Goal: Transaction & Acquisition: Purchase product/service

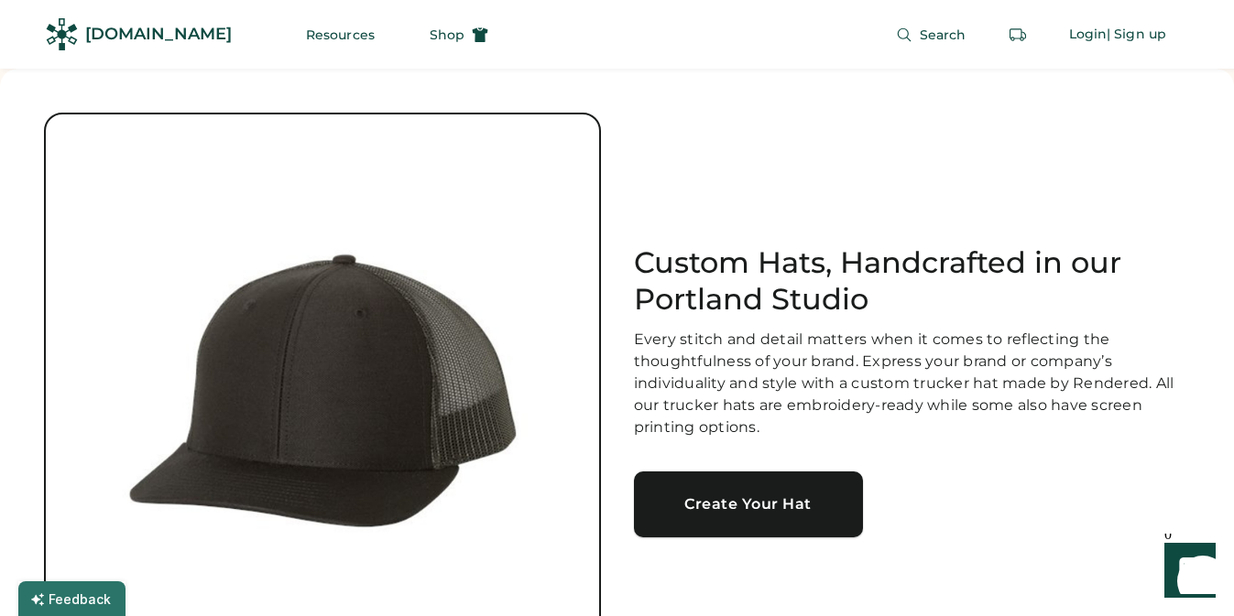
click at [732, 510] on div "Create Your Hat" at bounding box center [748, 504] width 185 height 15
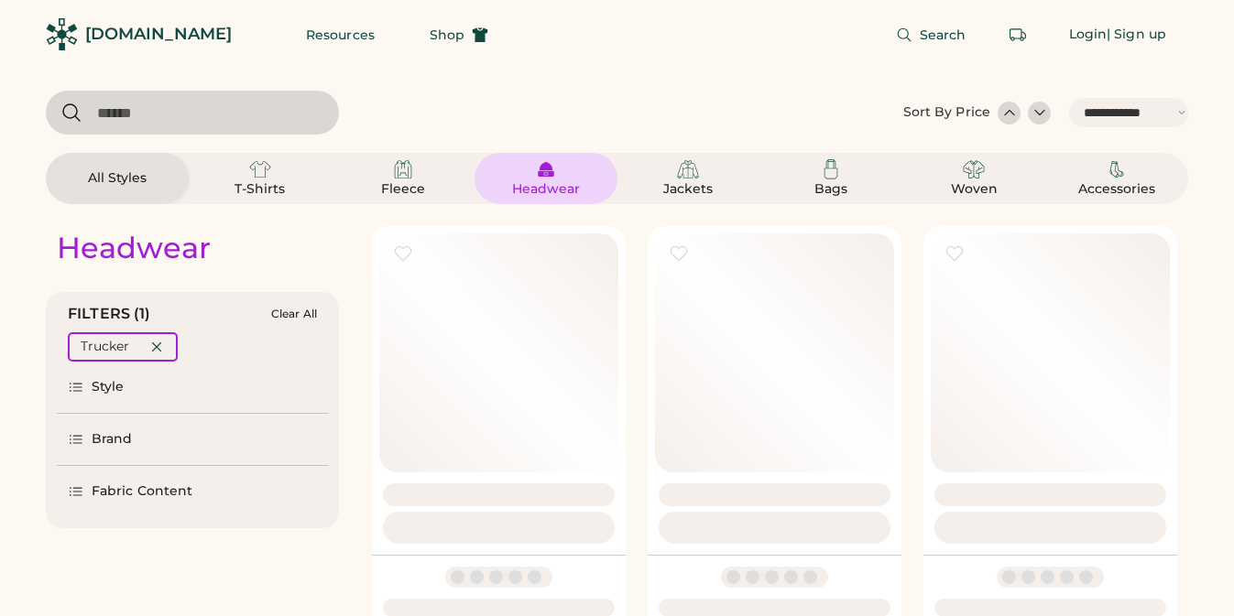
select select "*****"
select select "*"
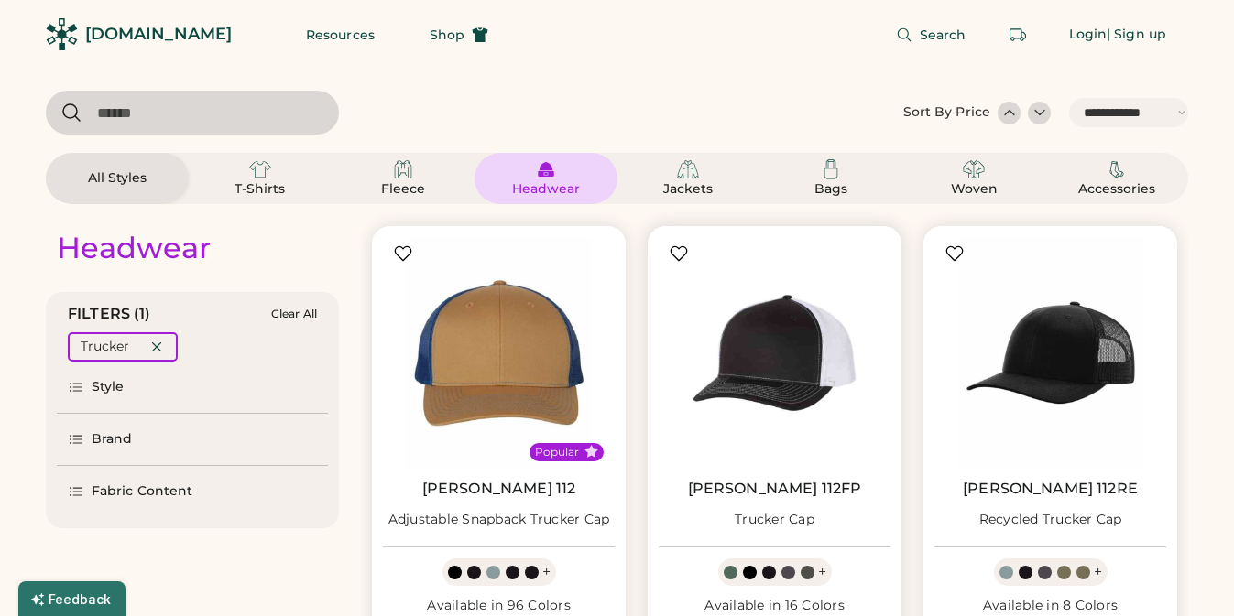
scroll to position [34, 0]
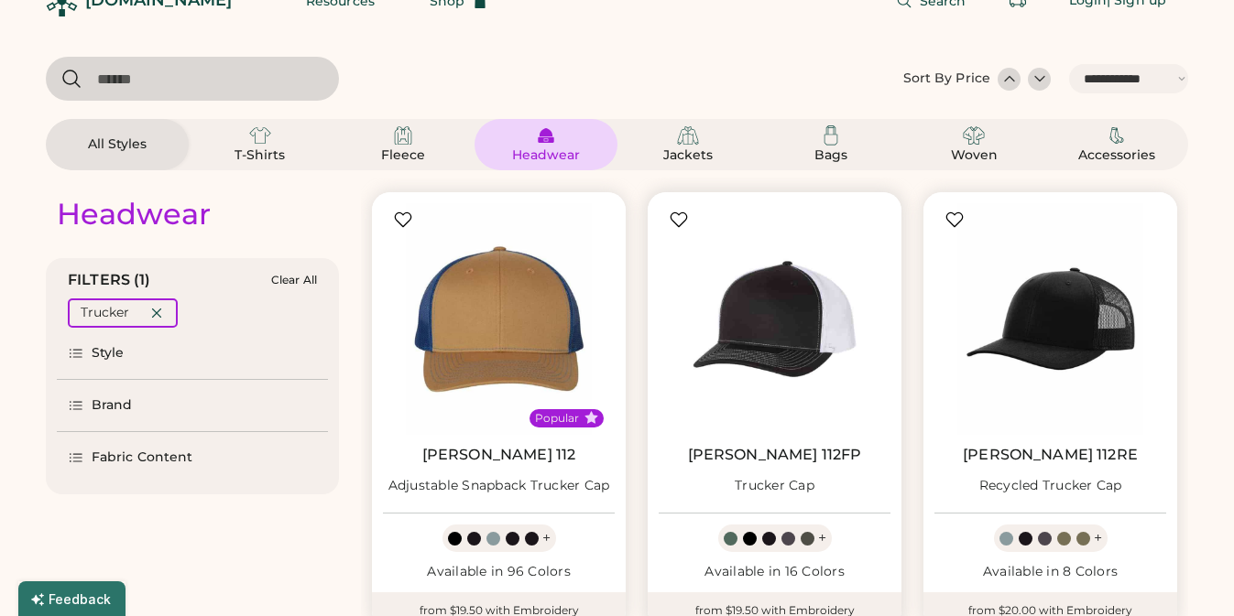
select select "*****"
select select "*"
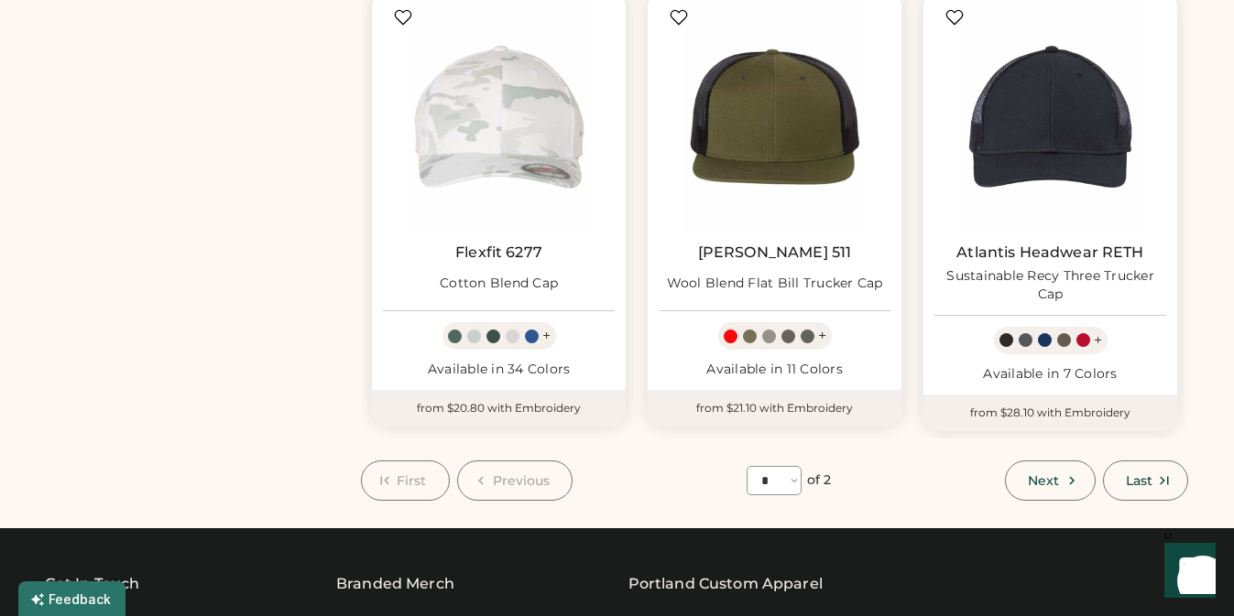
scroll to position [1611, 0]
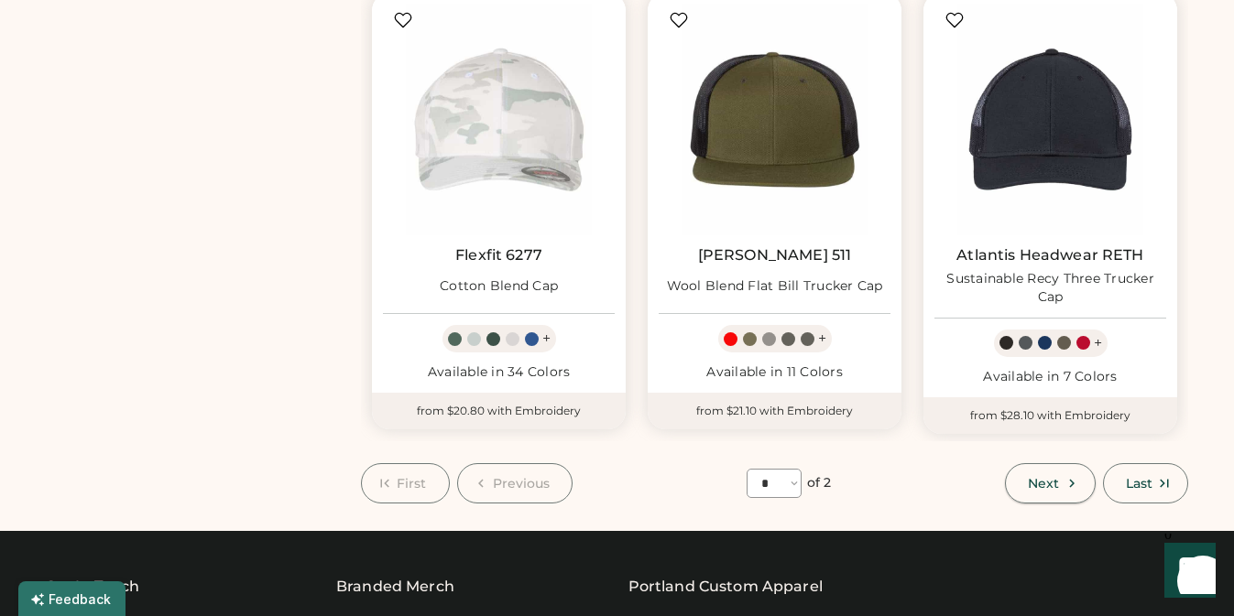
click at [1041, 477] on span "Next" at bounding box center [1043, 483] width 31 height 13
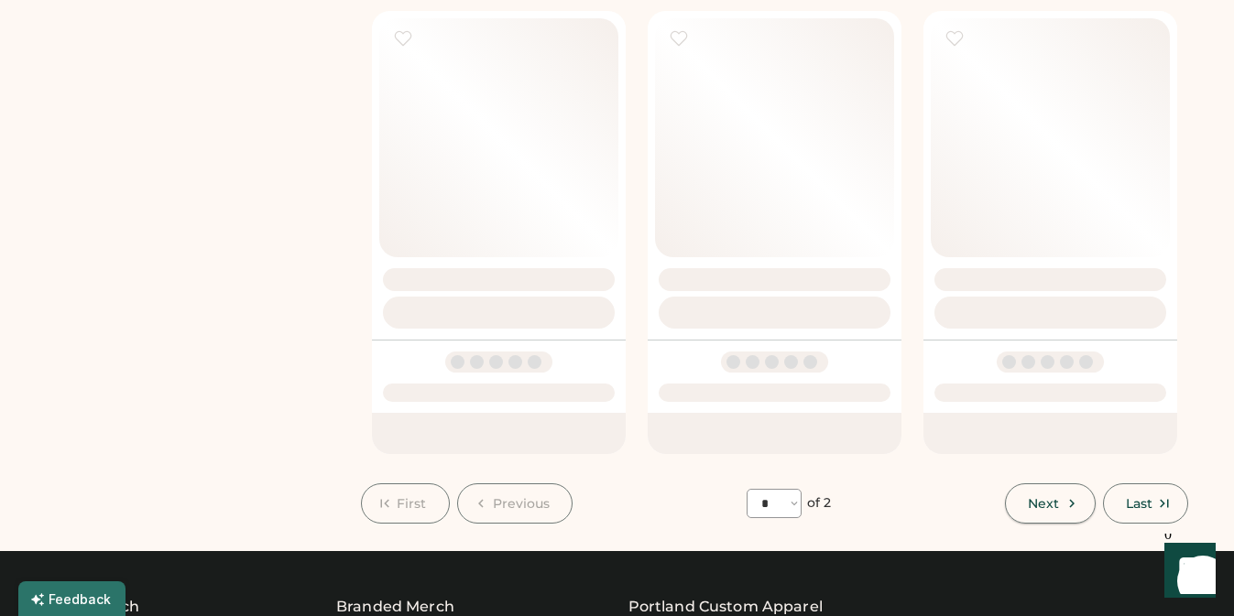
select select "*"
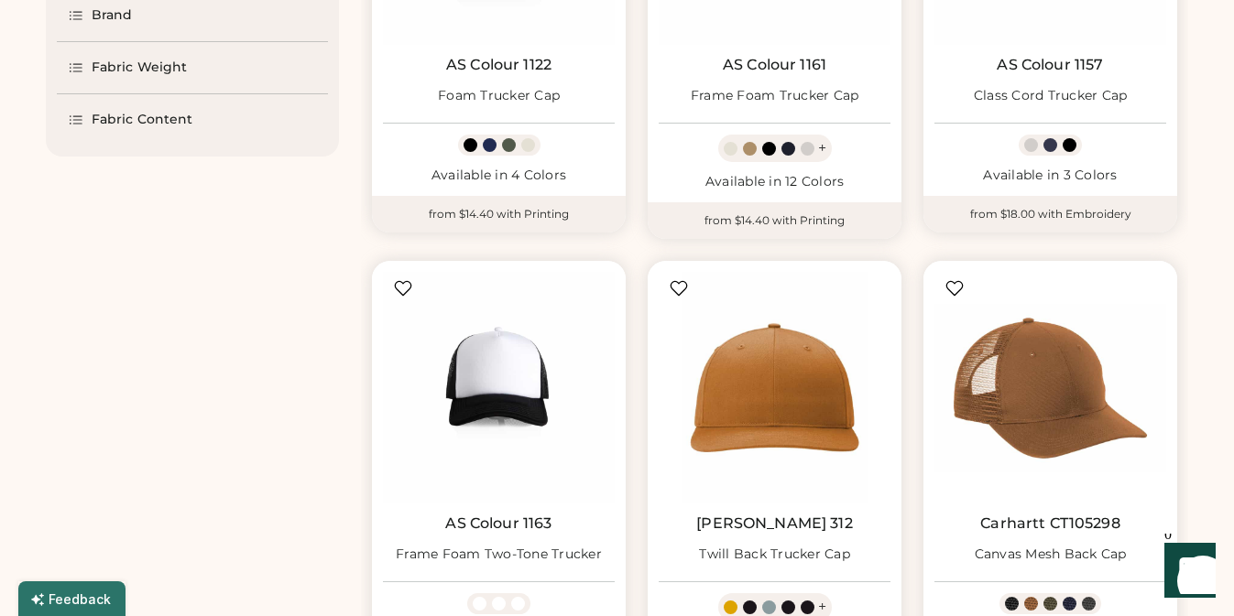
scroll to position [437, 0]
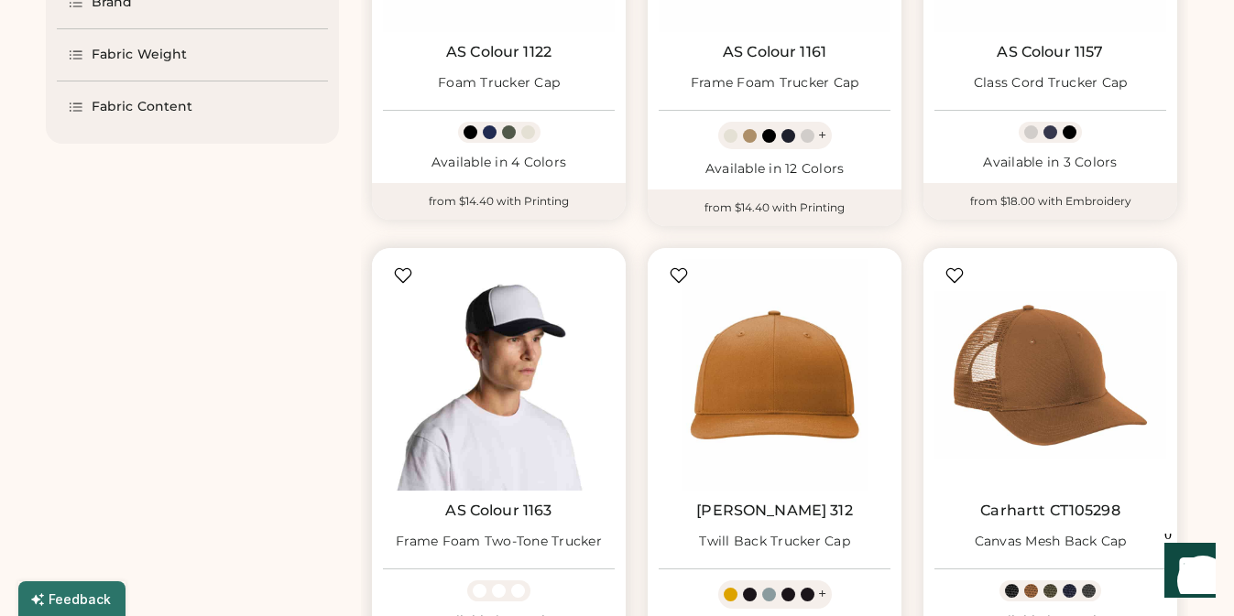
click at [498, 379] on img at bounding box center [499, 375] width 232 height 232
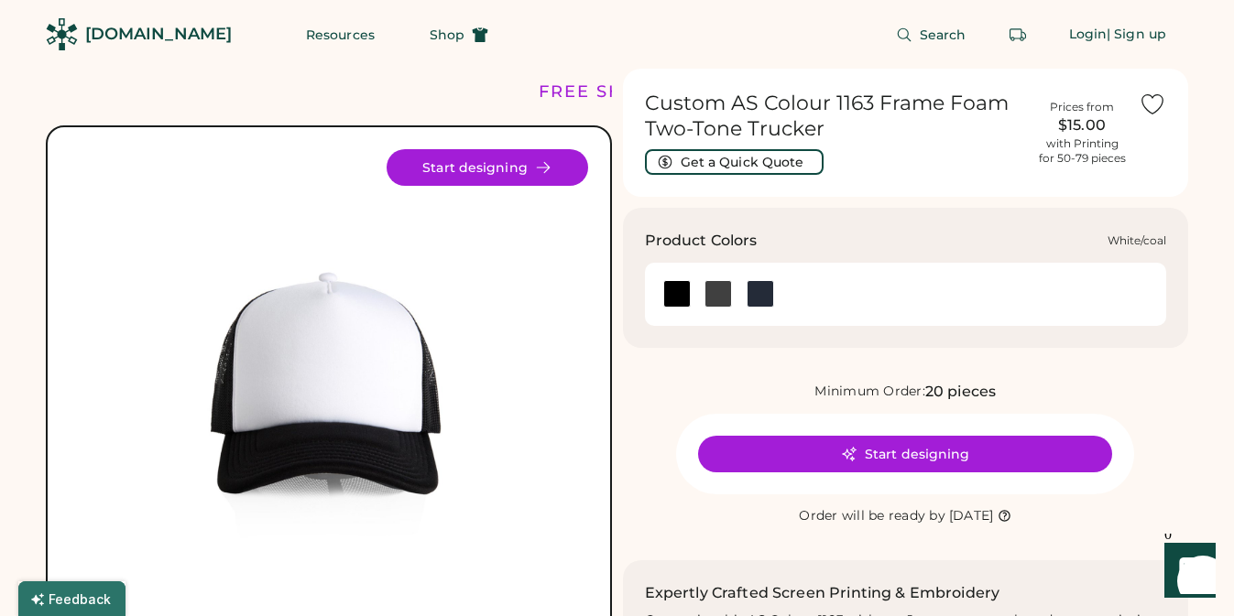
click at [721, 295] on div at bounding box center [717, 293] width 27 height 27
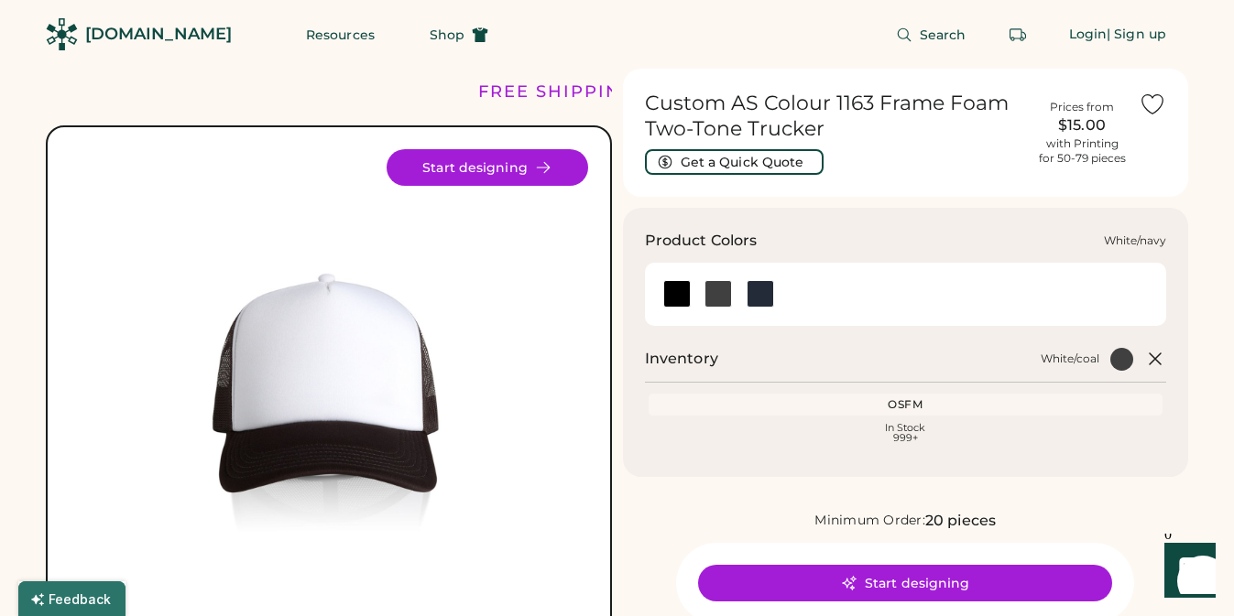
click at [763, 293] on div at bounding box center [759, 293] width 27 height 27
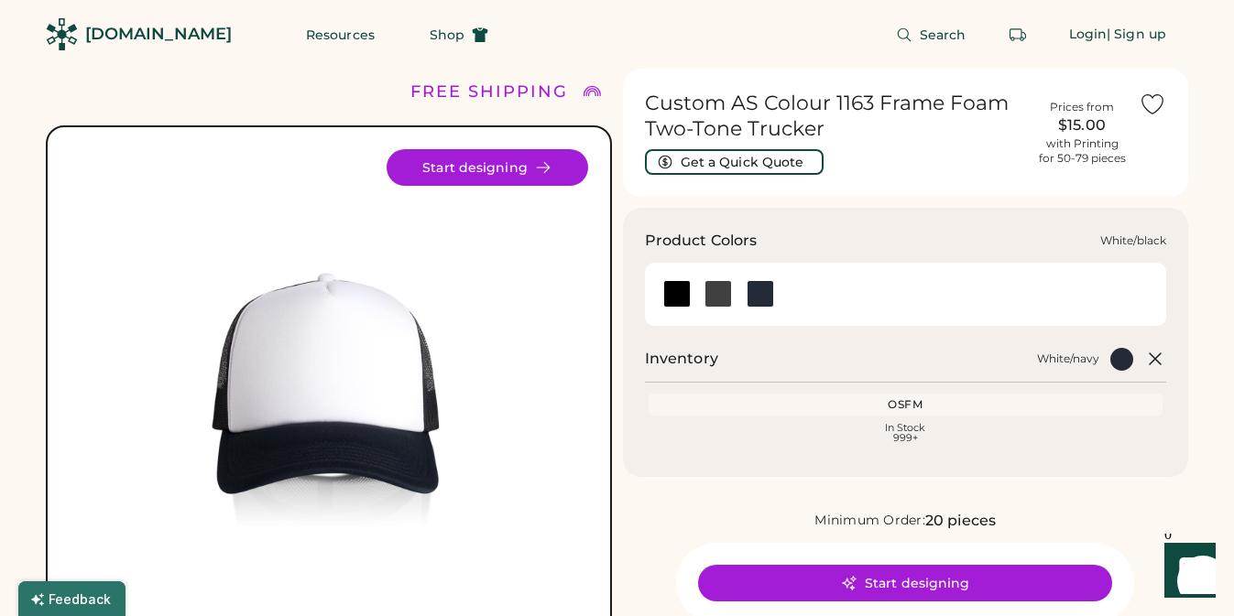
click at [673, 296] on div at bounding box center [676, 293] width 27 height 27
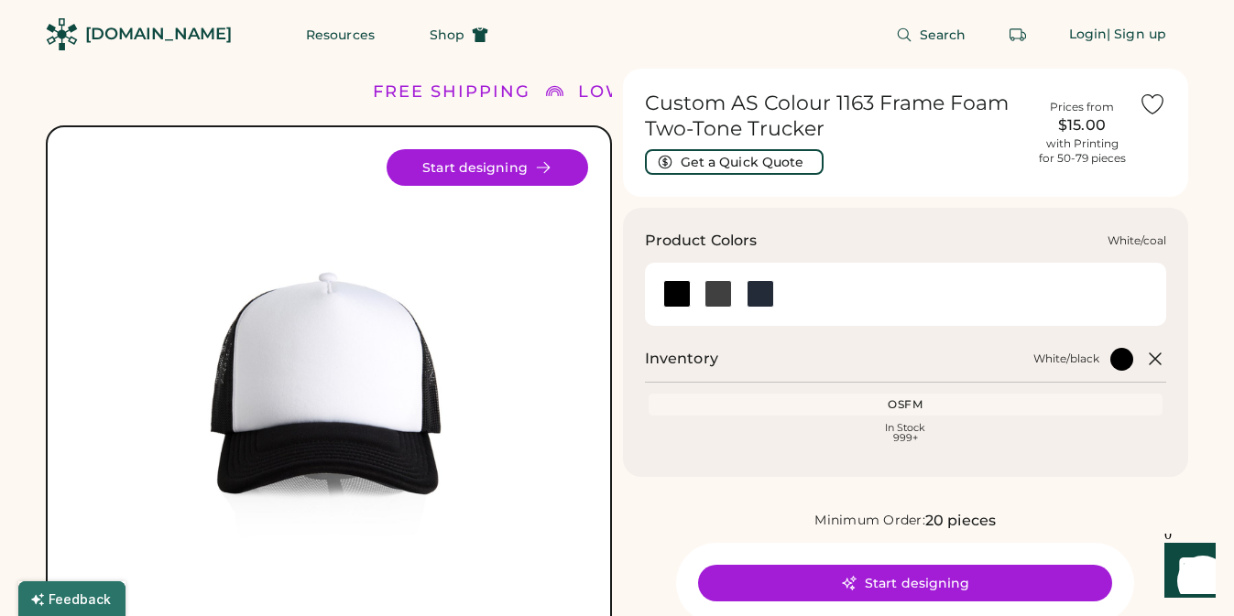
click at [728, 288] on div at bounding box center [717, 293] width 27 height 27
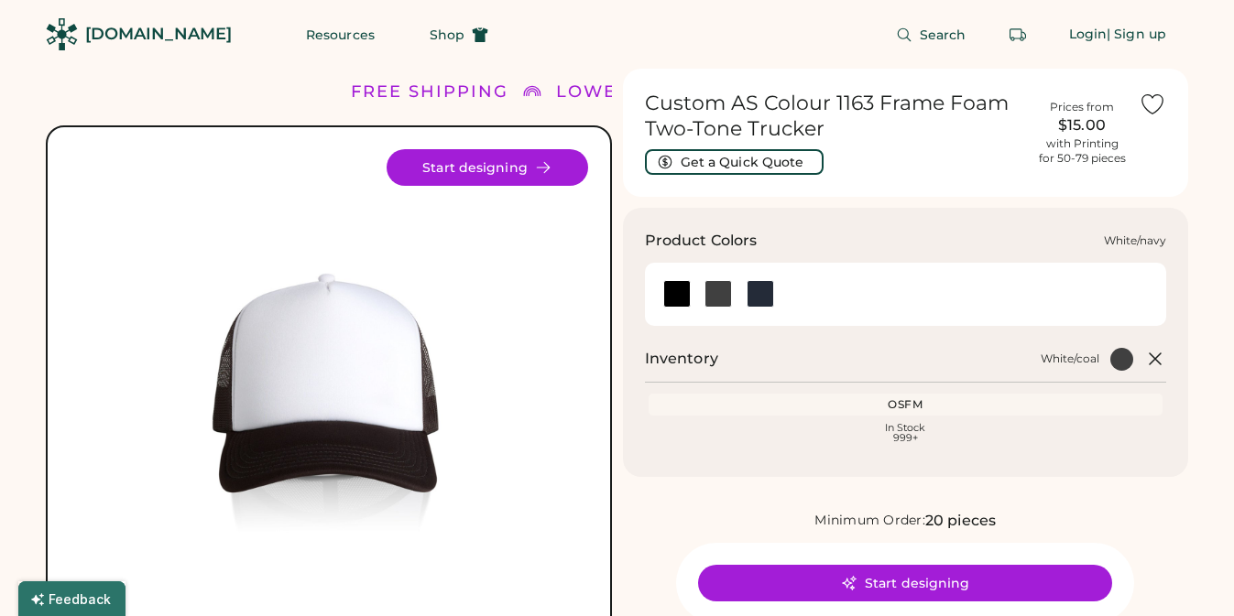
click at [760, 289] on div at bounding box center [759, 293] width 27 height 27
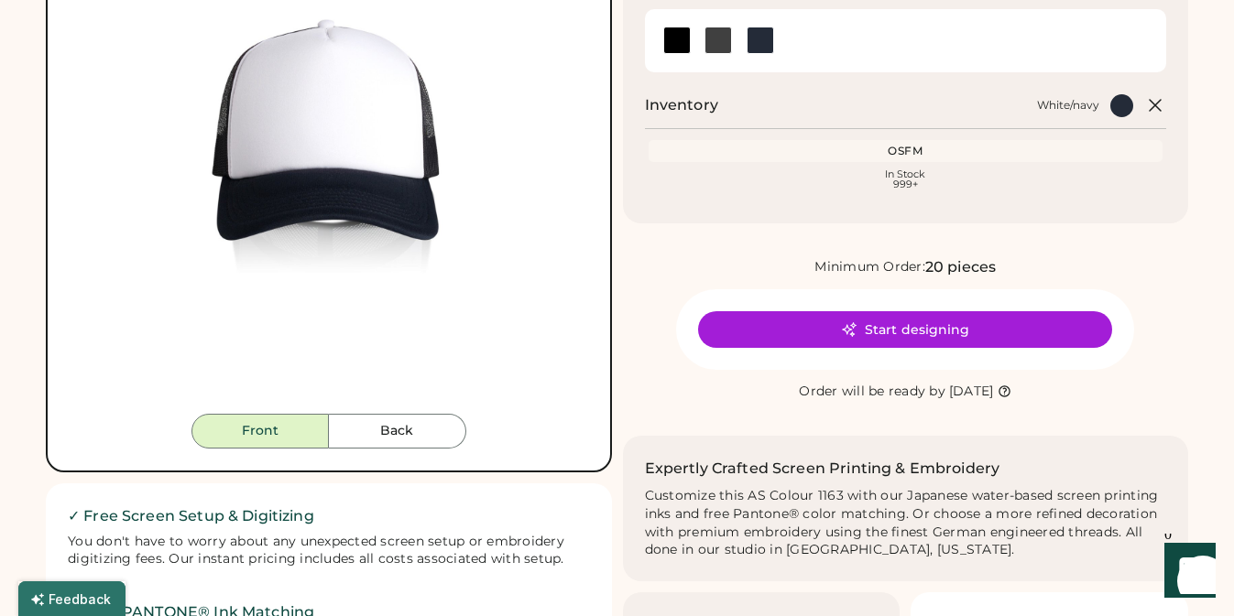
scroll to position [260, 0]
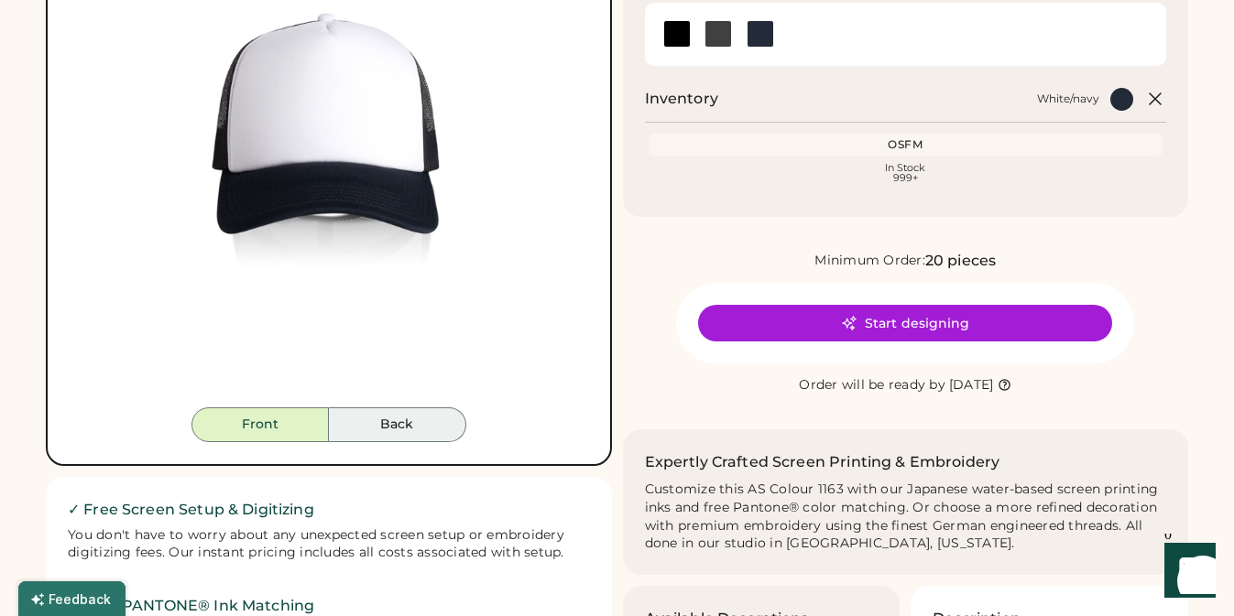
click at [440, 428] on button "Back" at bounding box center [397, 425] width 137 height 35
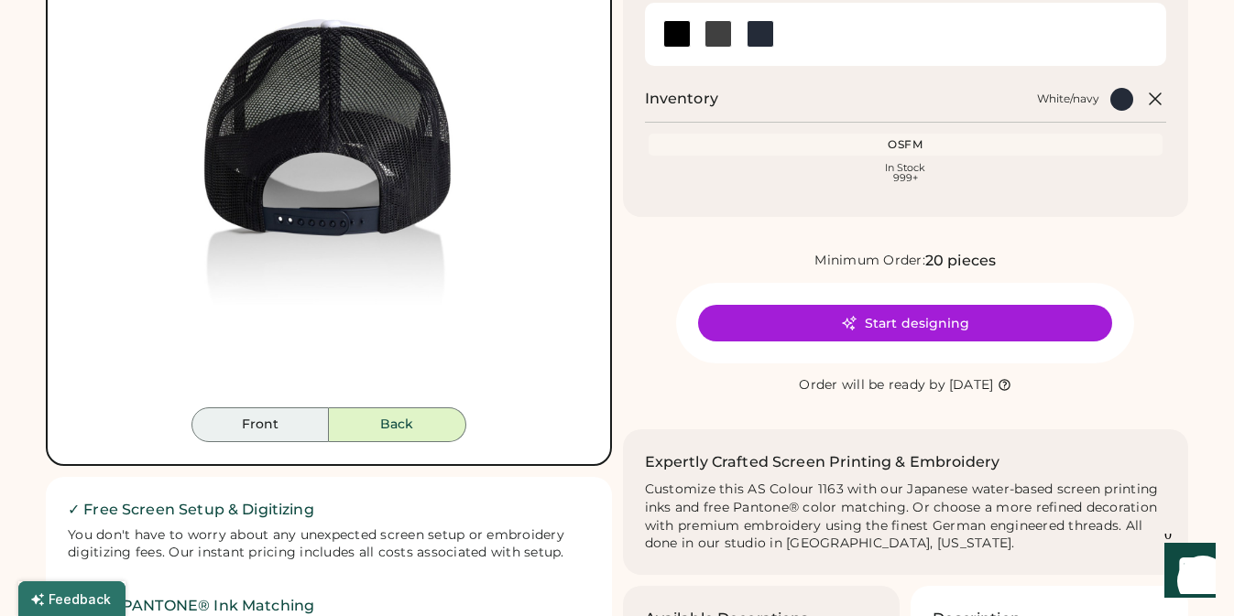
click at [289, 429] on button "Front" at bounding box center [259, 425] width 137 height 35
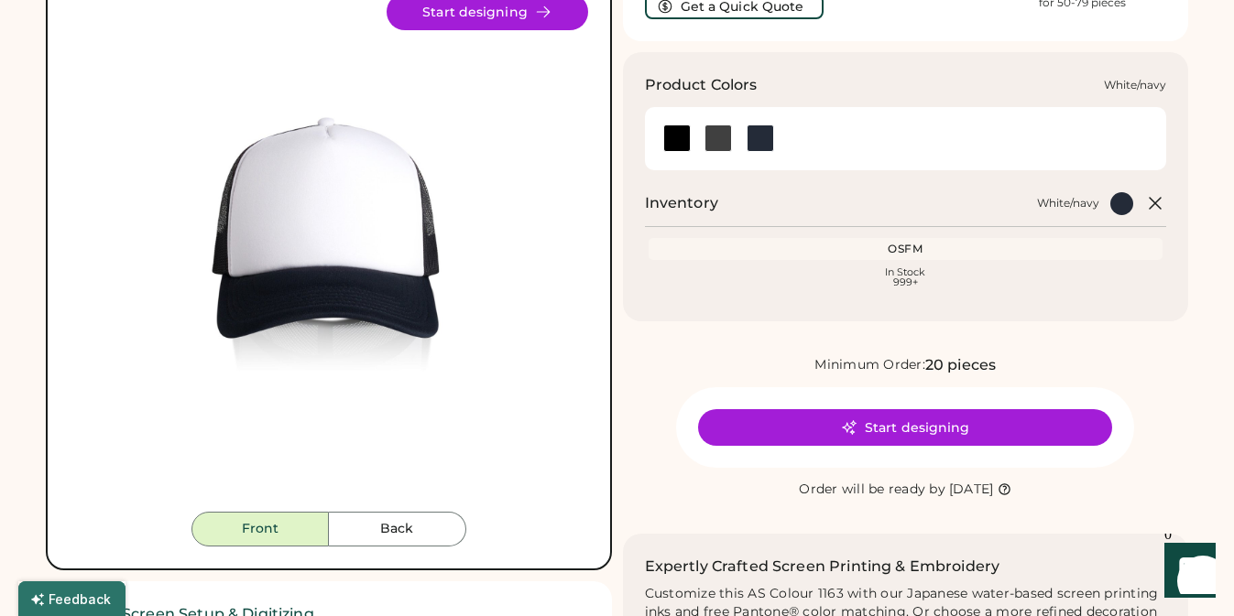
scroll to position [164, 0]
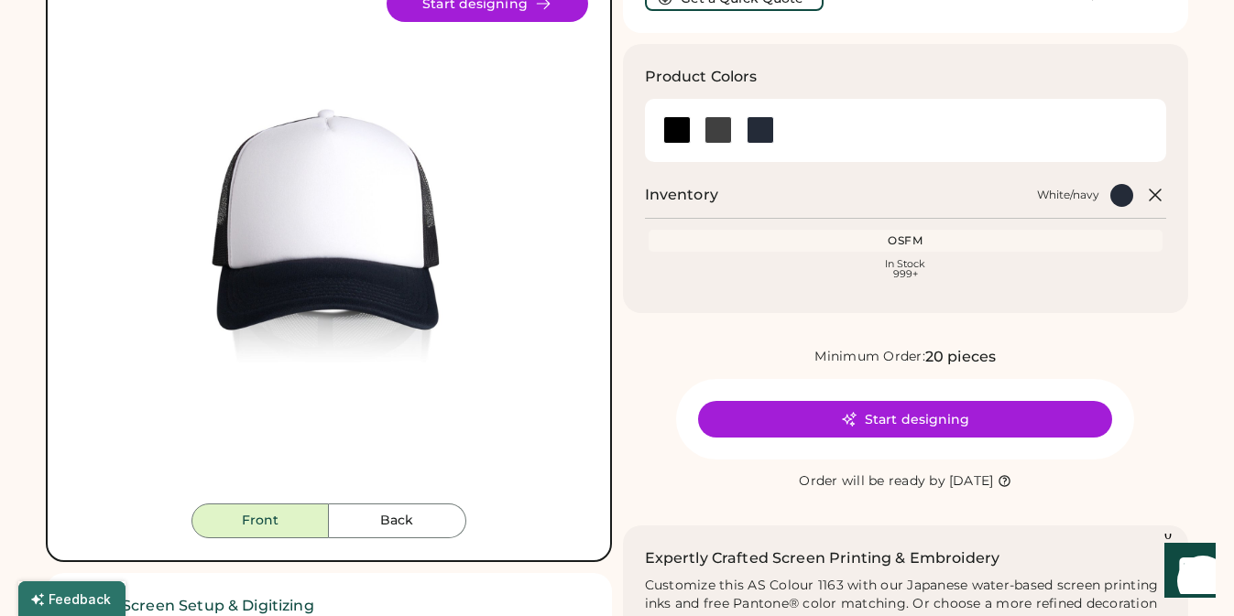
click at [890, 415] on button "Start designing" at bounding box center [905, 419] width 414 height 37
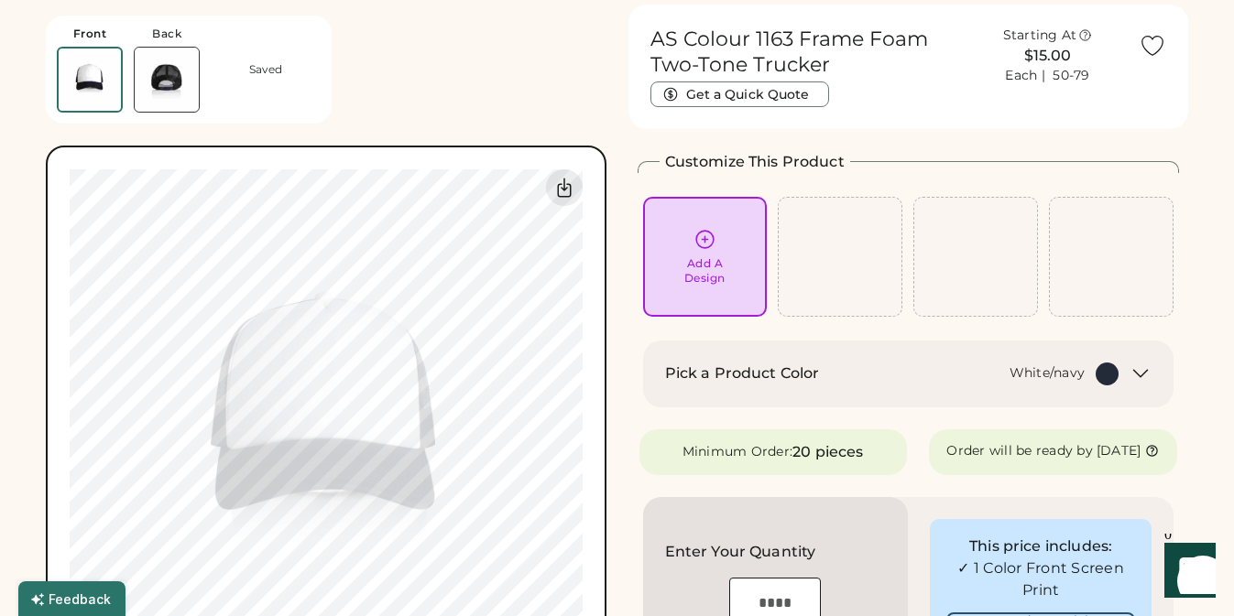
scroll to position [28, 0]
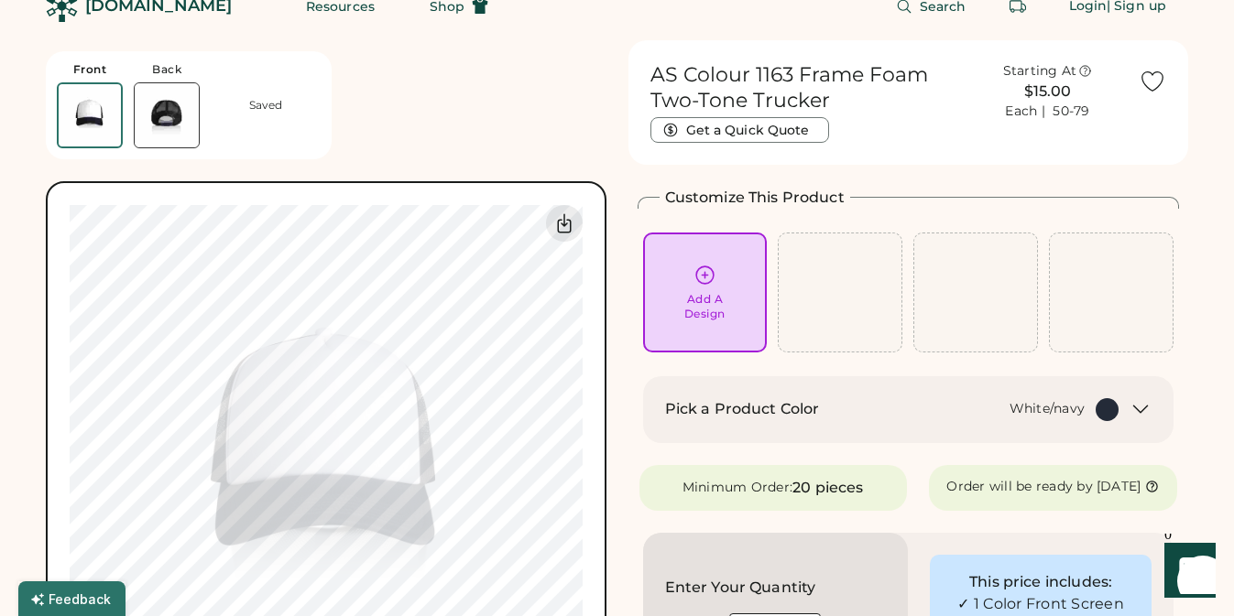
click at [1138, 405] on icon at bounding box center [1140, 409] width 22 height 22
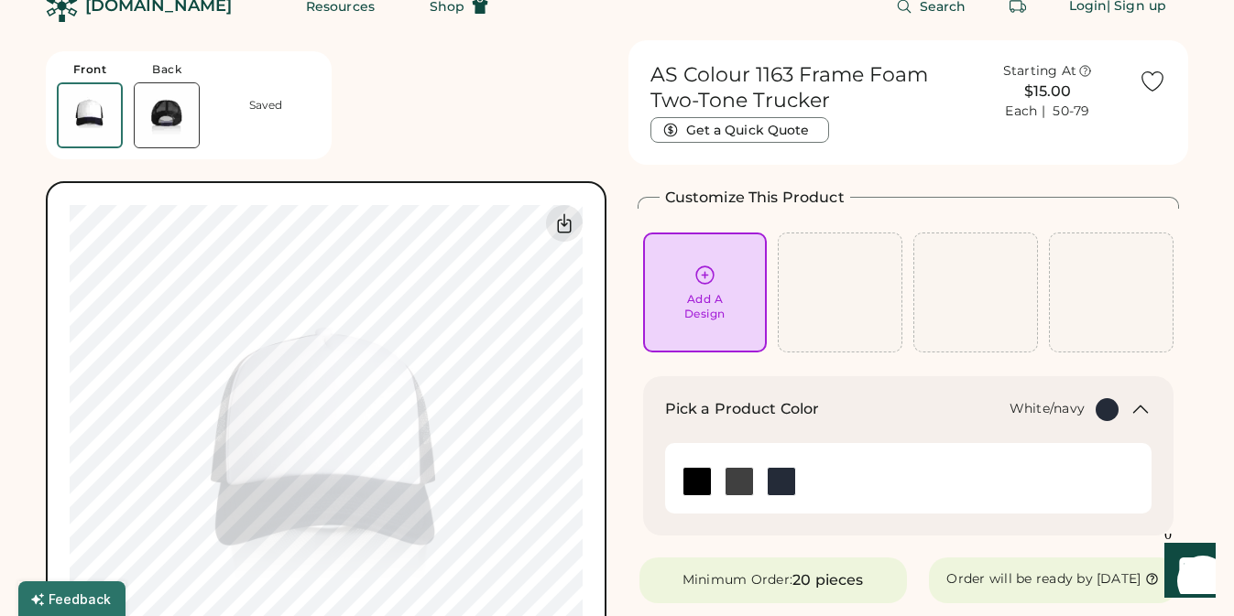
click at [783, 472] on img at bounding box center [781, 481] width 27 height 27
click at [746, 479] on img at bounding box center [738, 481] width 27 height 27
click at [744, 478] on img at bounding box center [738, 481] width 27 height 27
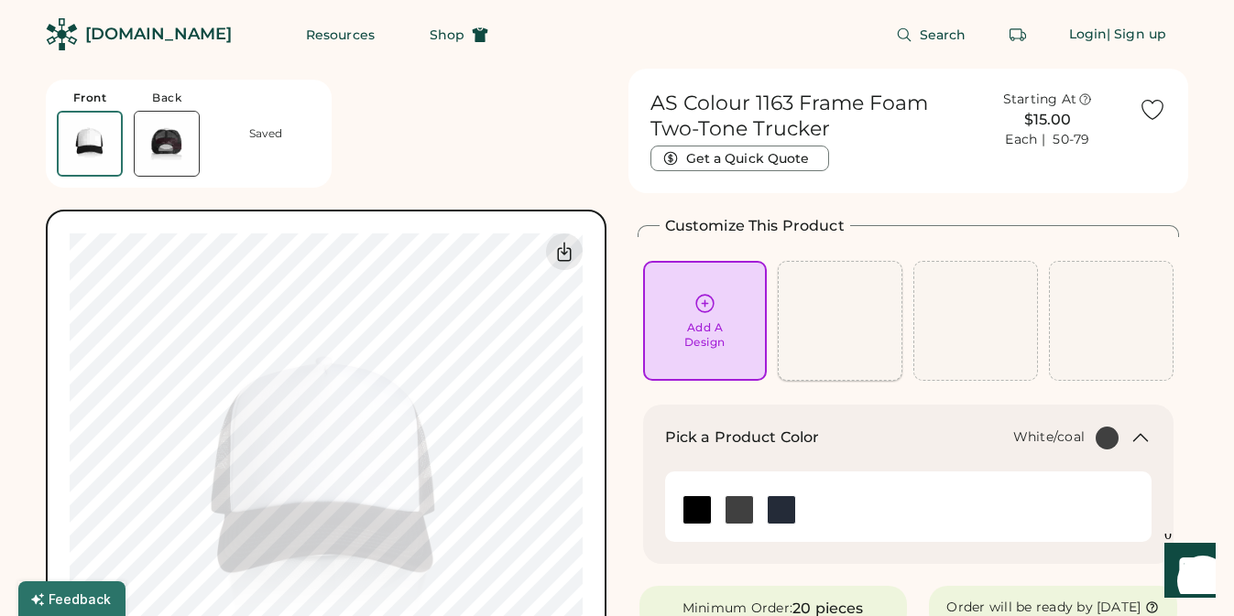
scroll to position [0, 0]
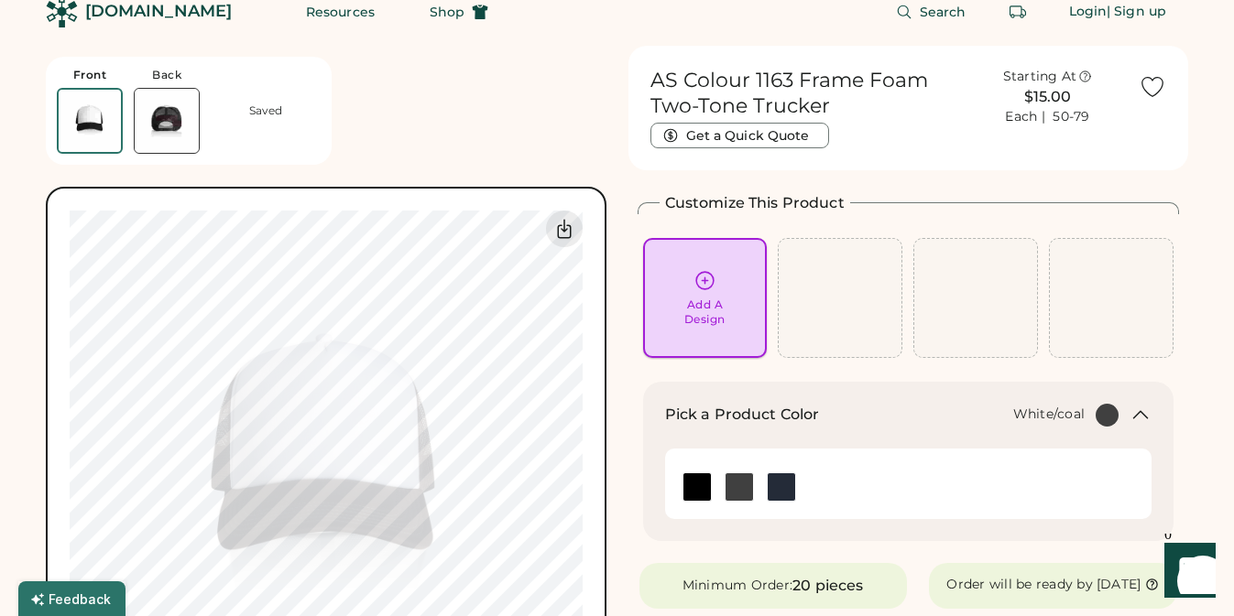
click at [729, 291] on div "Add A Design" at bounding box center [705, 298] width 99 height 58
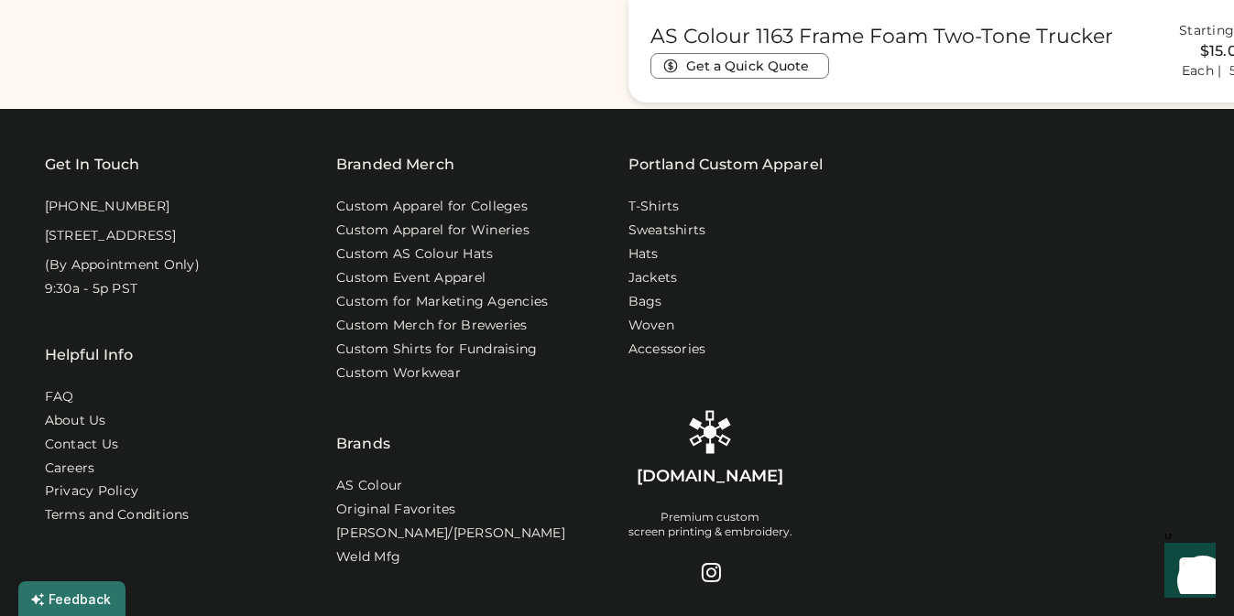
scroll to position [1342, 0]
